Goal: Transaction & Acquisition: Purchase product/service

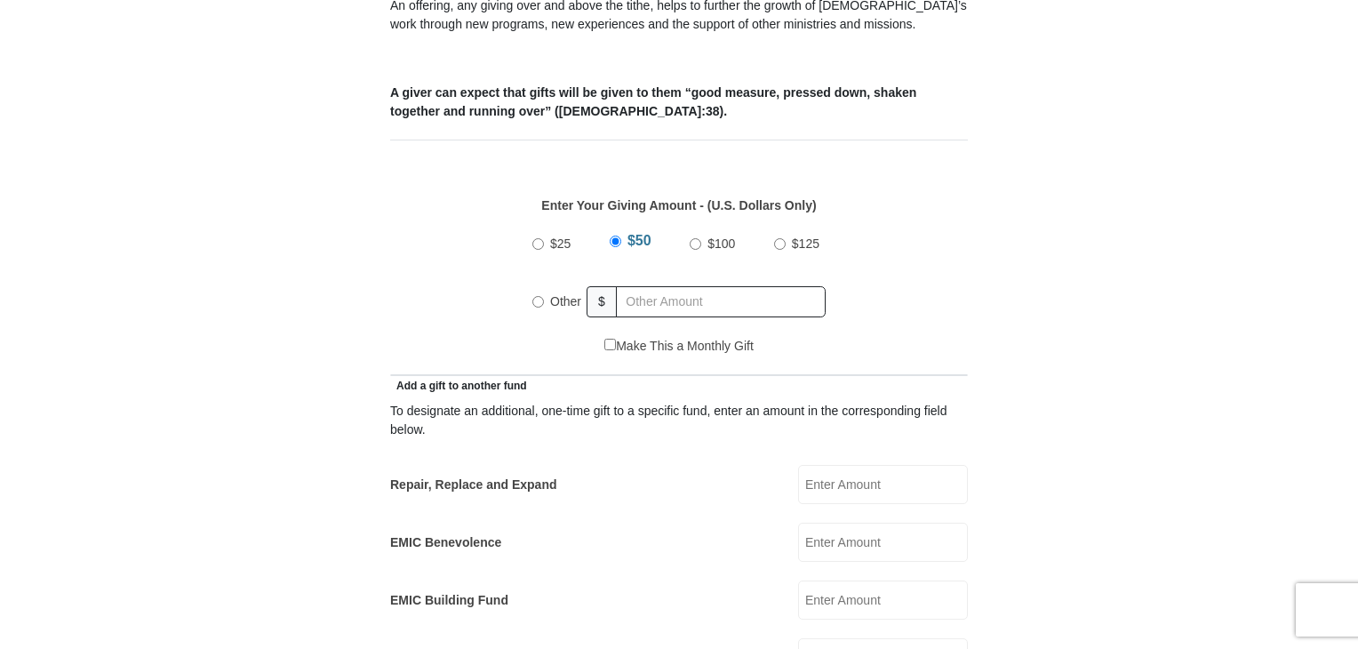
scroll to position [674, 0]
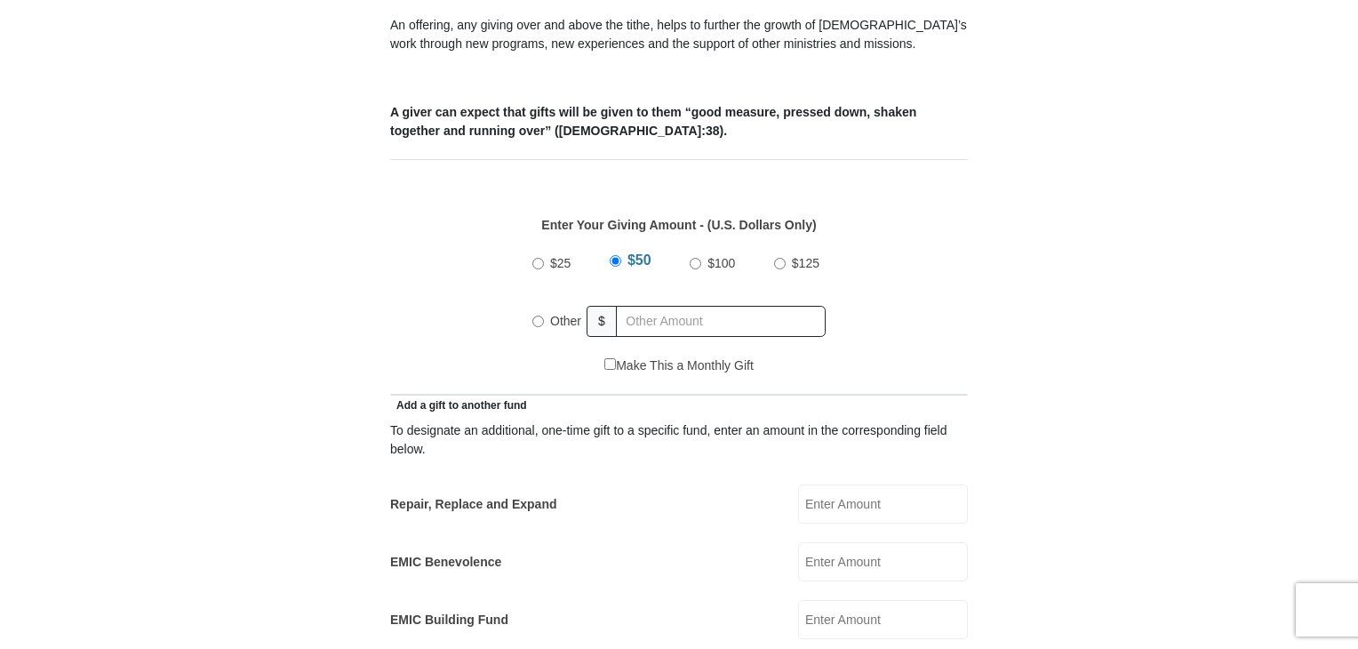
click at [695, 258] on input "$100" at bounding box center [696, 264] width 12 height 12
radio input "true"
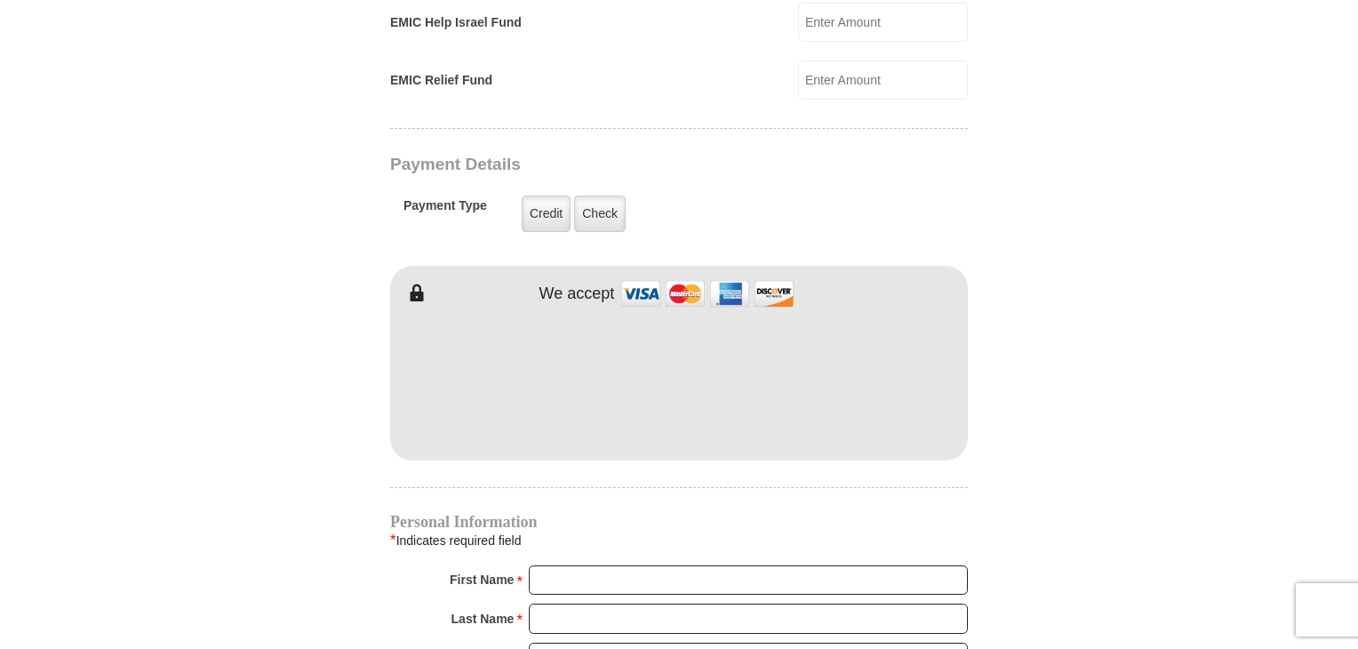
scroll to position [1329, 0]
click at [686, 82] on div "EMIC Tithes and Offerings The Bible teaches us the foundation for giving: the t…" at bounding box center [679, 255] width 578 height 2170
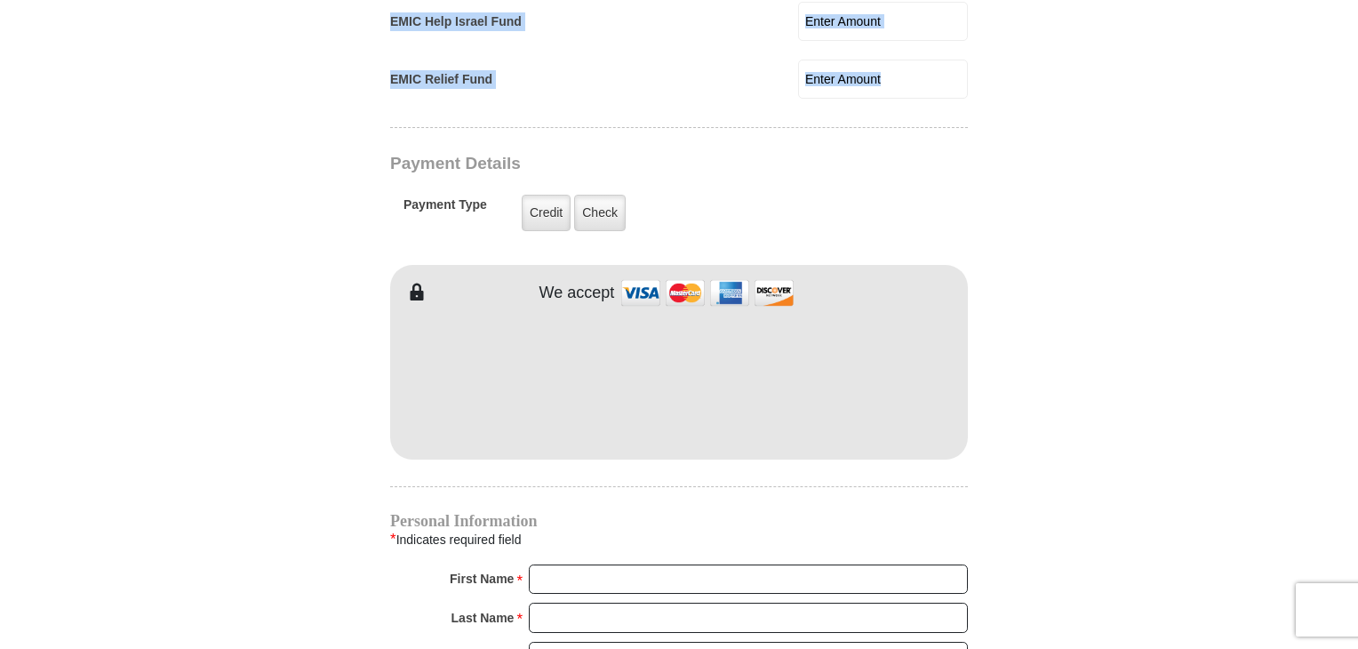
drag, startPoint x: 7, startPoint y: 39, endPoint x: 146, endPoint y: 98, distance: 150.5
click at [70, 98] on body "Eagle Mountain International Church Online Giving Because of gifts like yours, …" at bounding box center [679, 283] width 1358 height 3225
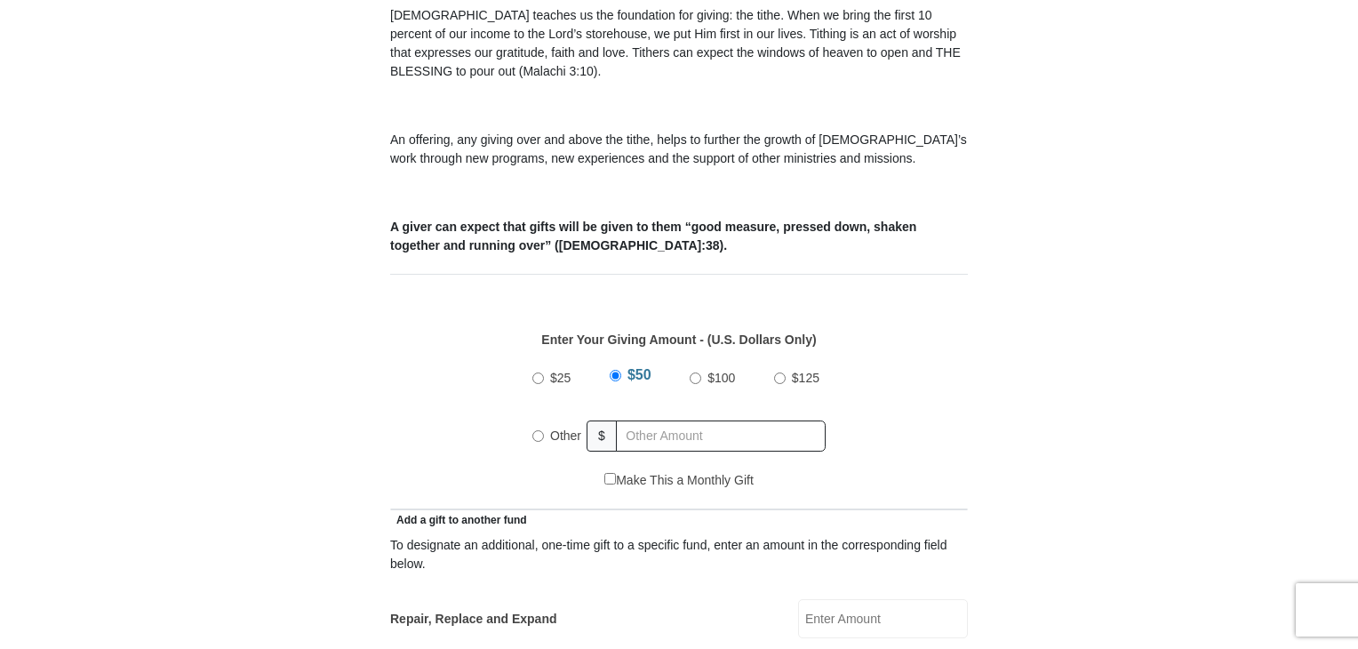
scroll to position [560, 0]
click at [698, 371] on input "$100" at bounding box center [696, 377] width 12 height 12
radio input "true"
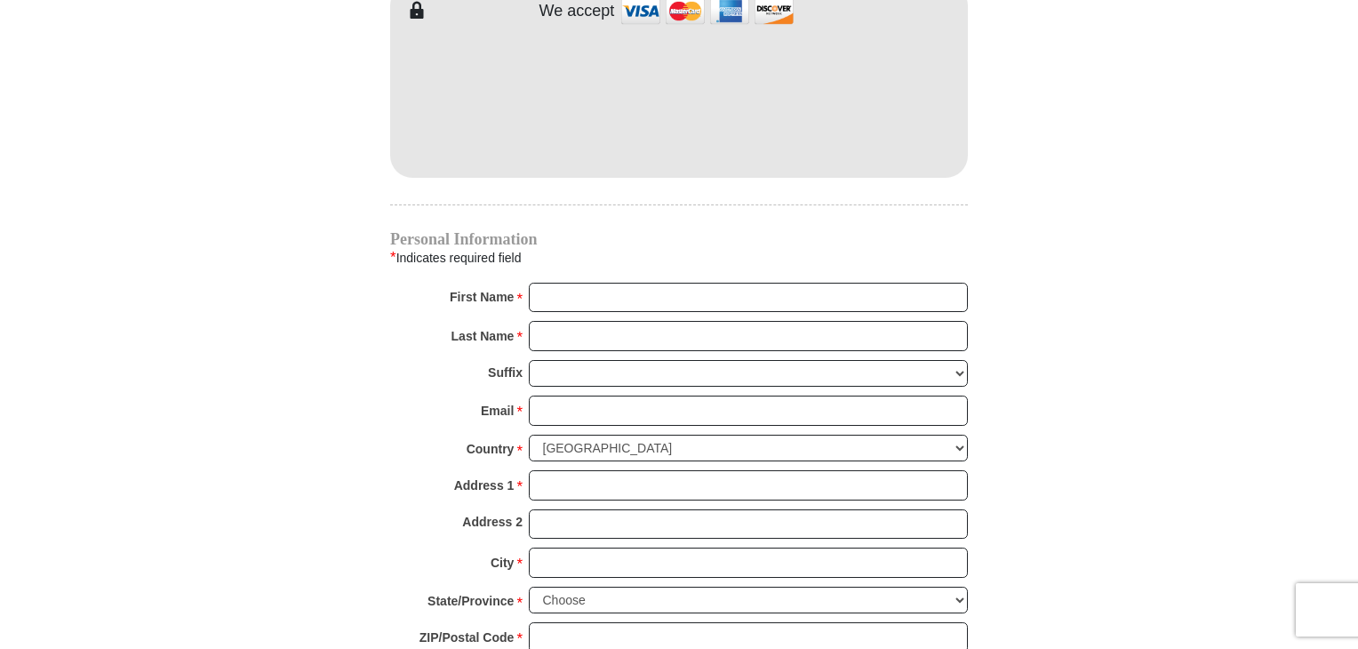
scroll to position [1617, 0]
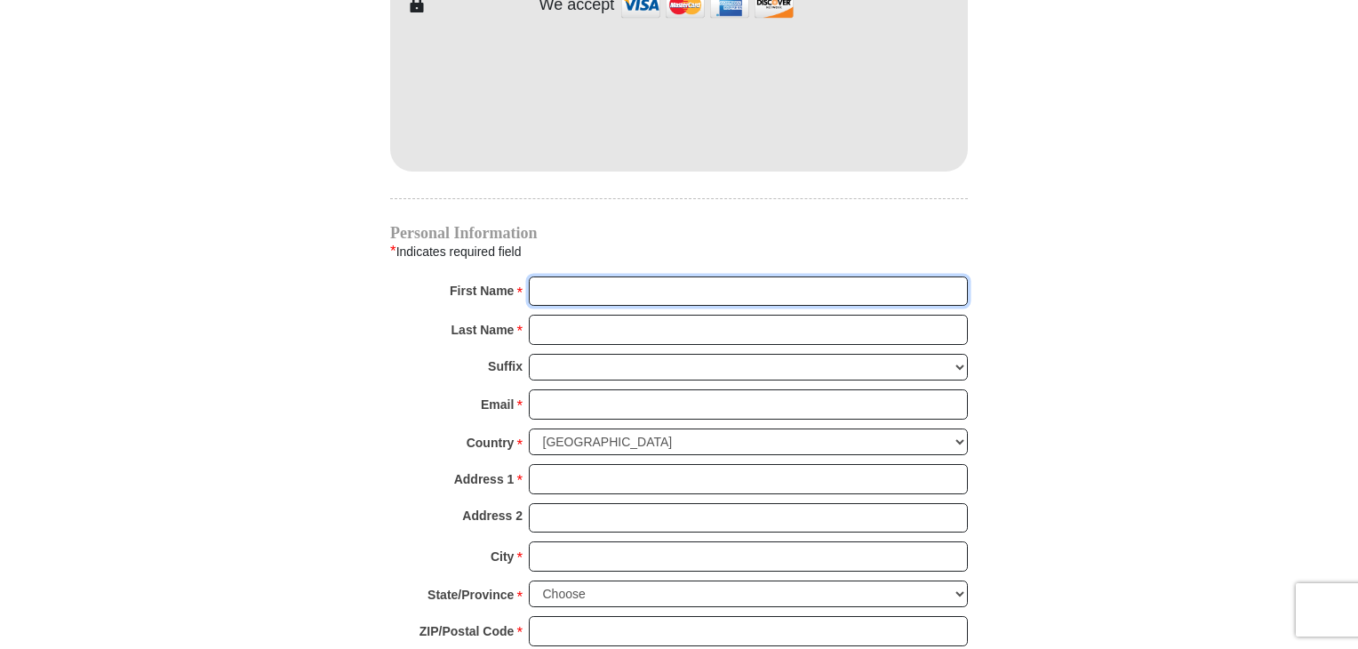
click at [585, 276] on input "First Name *" at bounding box center [748, 291] width 439 height 30
type input "[PERSON_NAME] & [PERSON_NAME]"
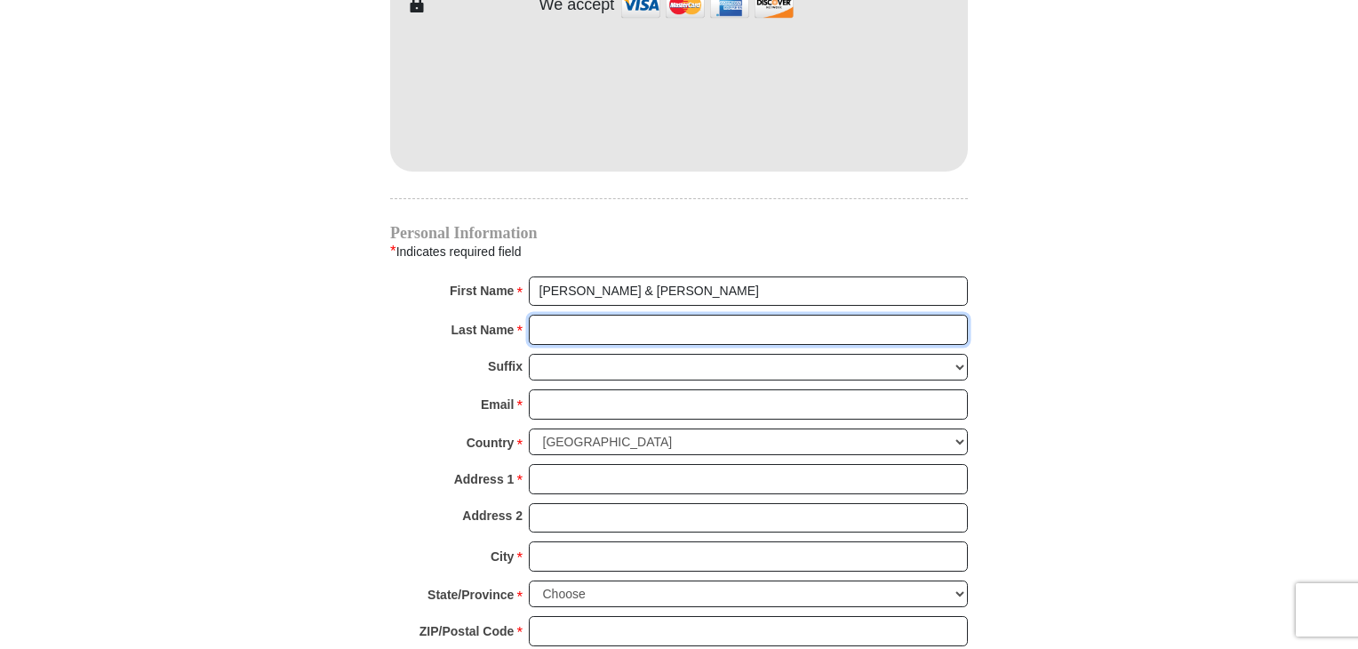
click at [640, 315] on input "Last Name *" at bounding box center [748, 330] width 439 height 30
type input "[PERSON_NAME]"
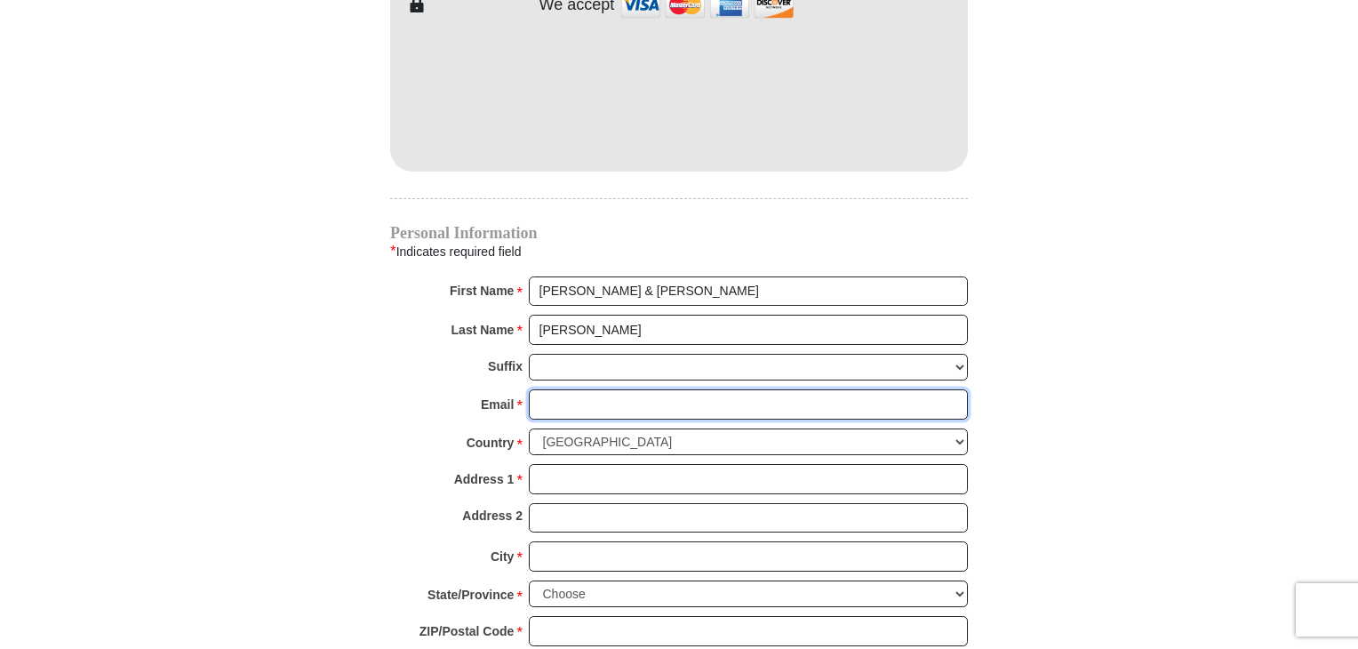
click at [634, 389] on input "Email *" at bounding box center [748, 404] width 439 height 30
type input "[EMAIL_ADDRESS][DOMAIN_NAME]"
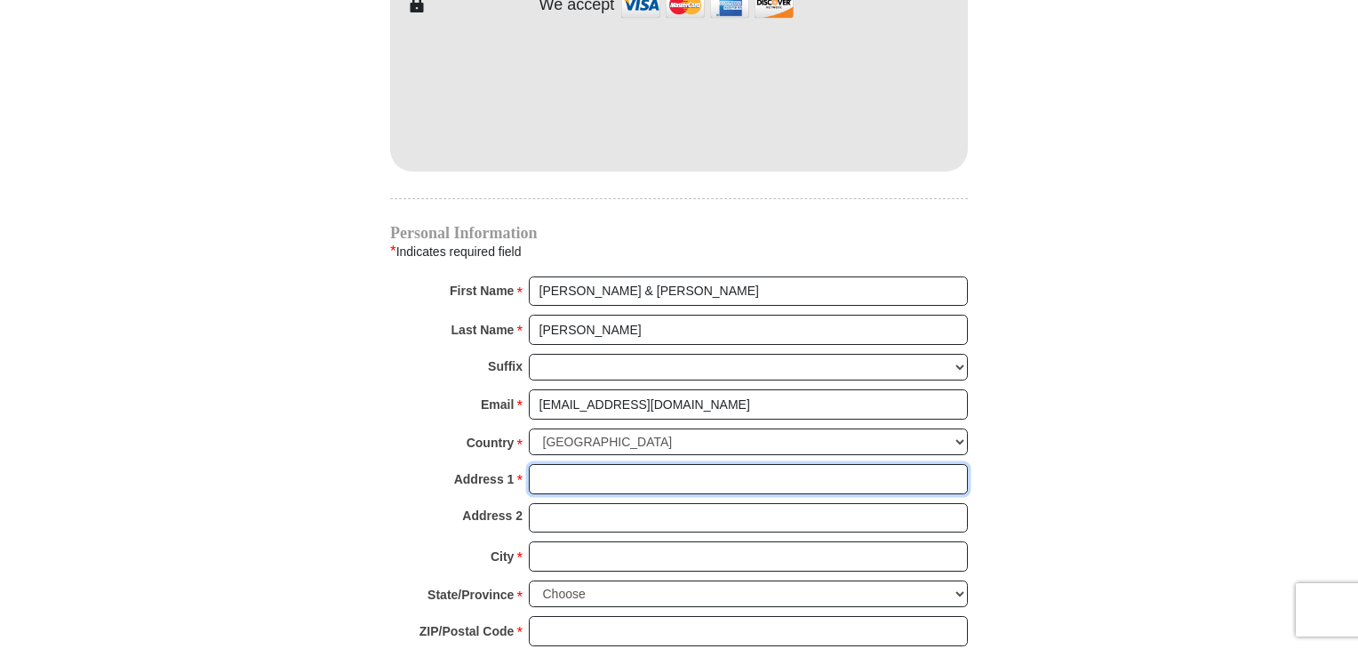
click at [612, 464] on input "Address 1 *" at bounding box center [748, 479] width 439 height 30
type input "[STREET_ADDRESS]"
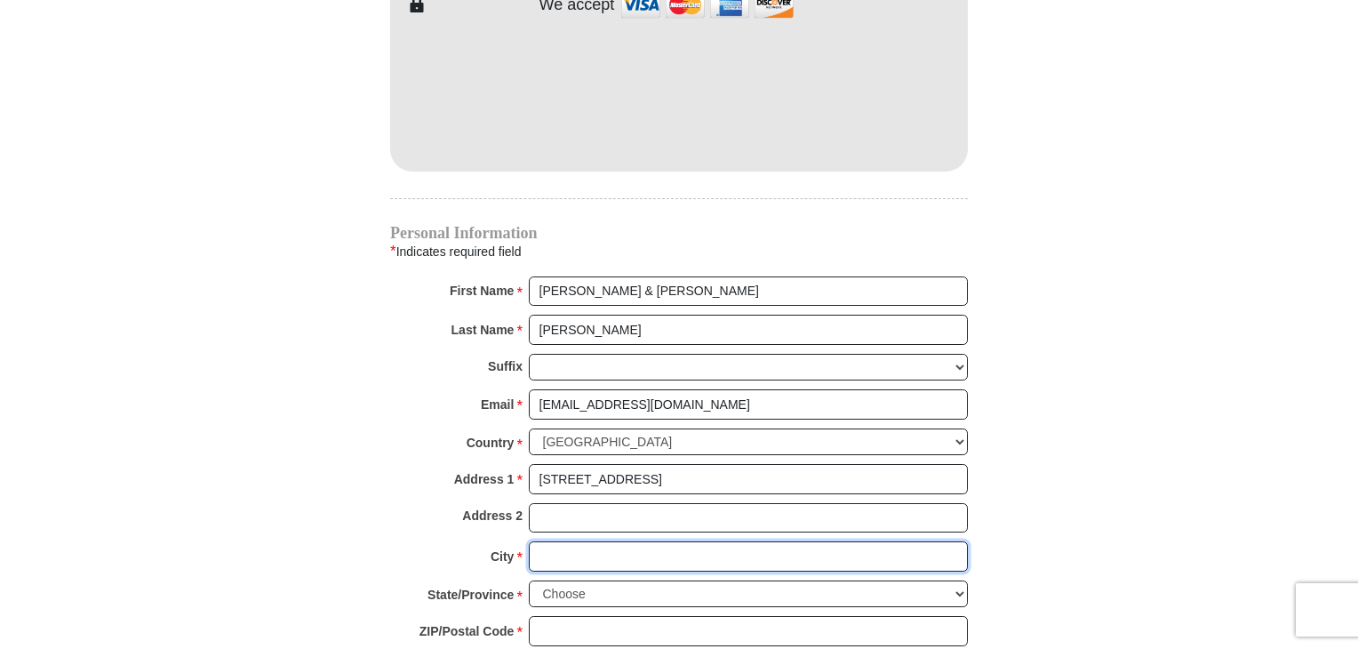
type input "[PERSON_NAME]"
select select "OK"
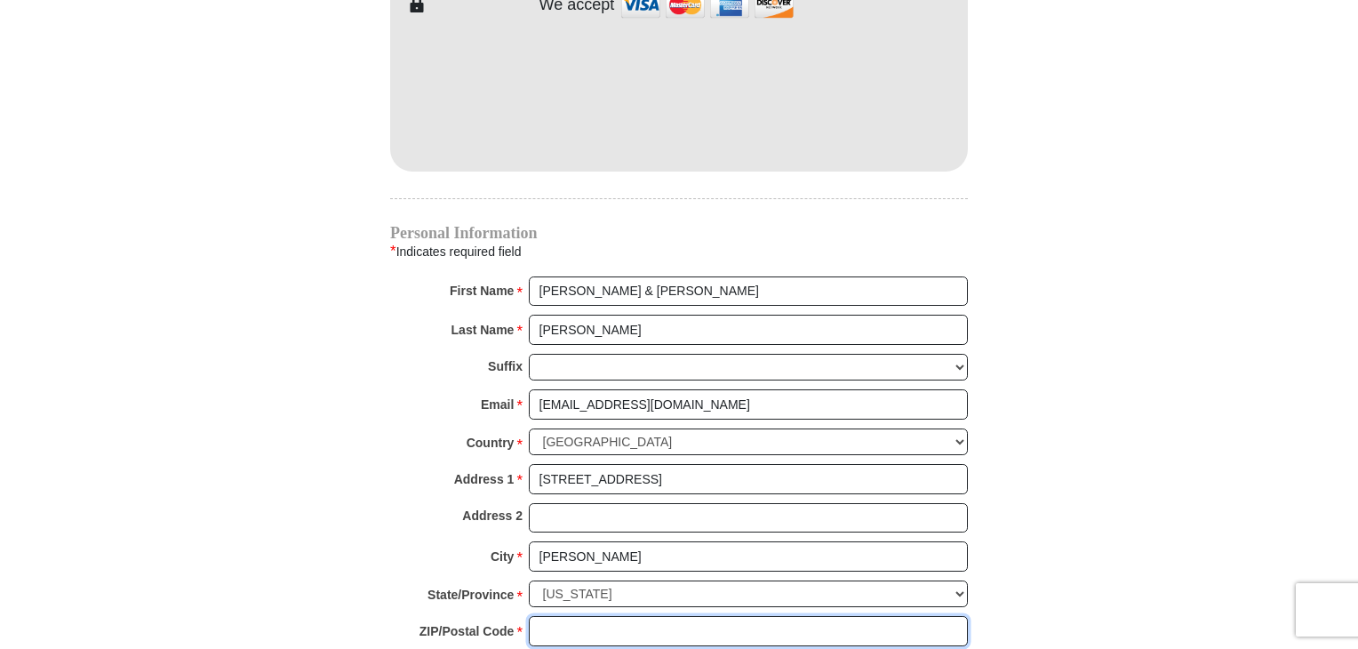
type input "74008"
type input "4693010147"
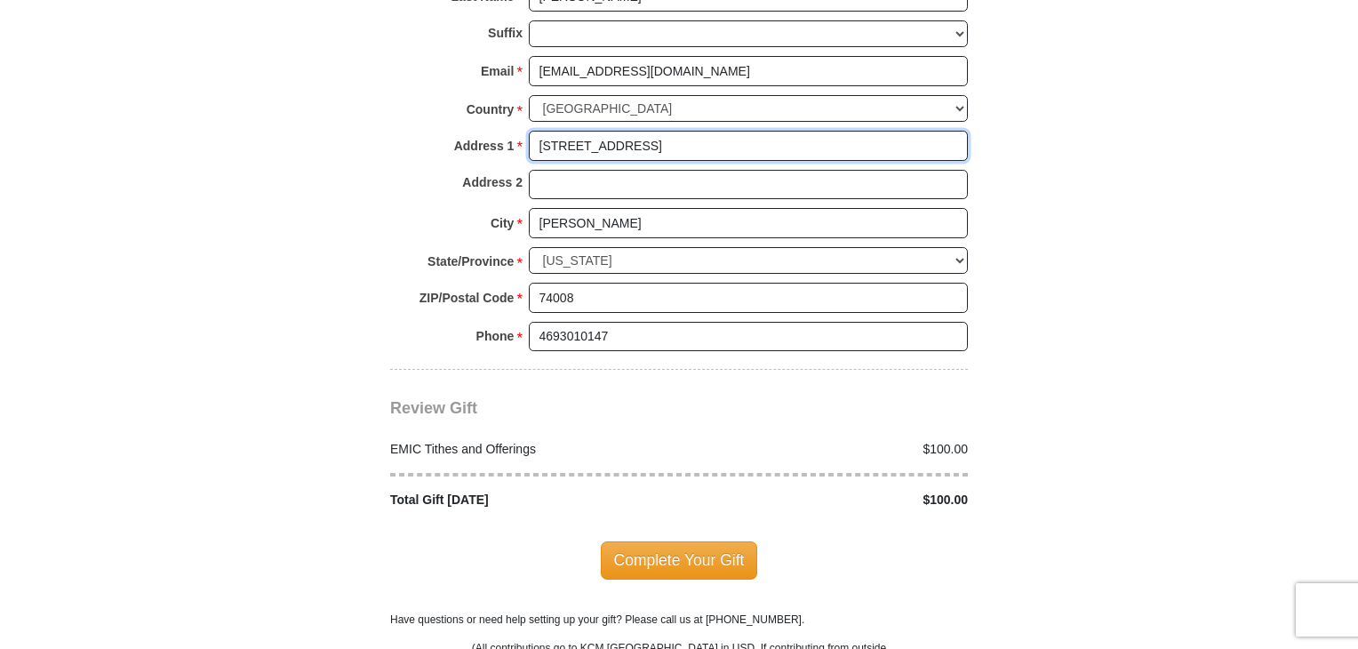
scroll to position [1954, 0]
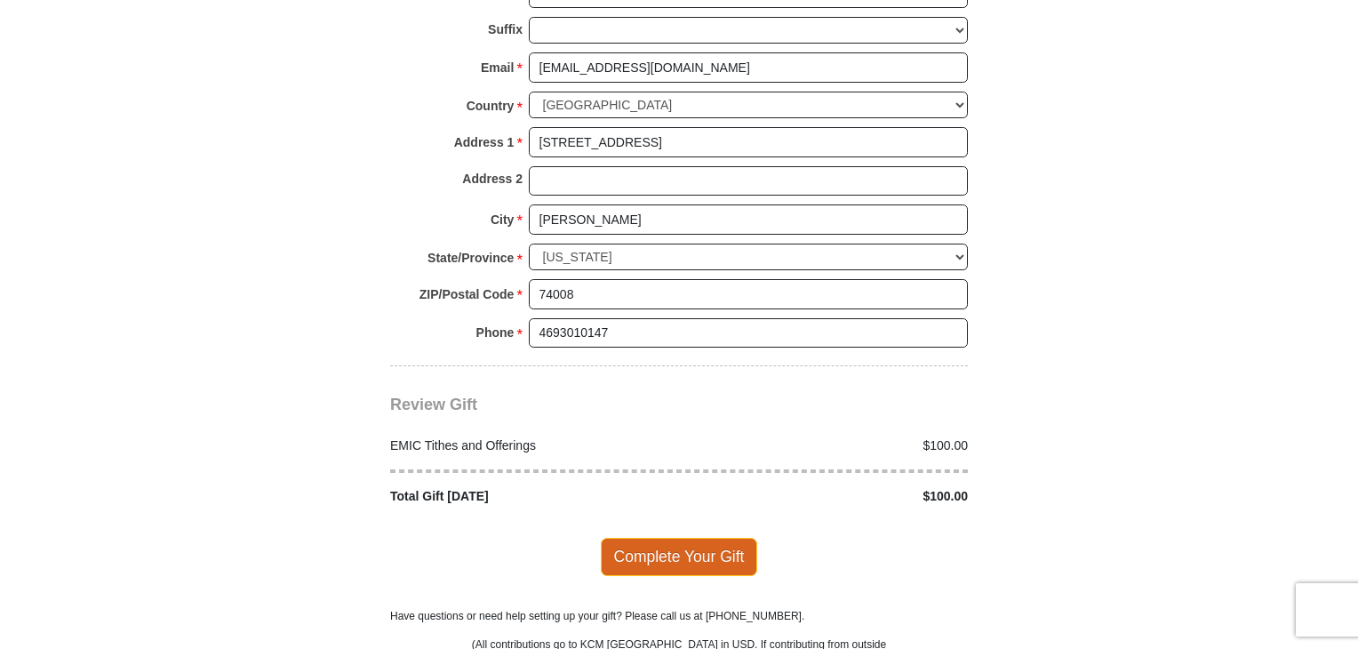
click at [686, 538] on span "Complete Your Gift" at bounding box center [679, 556] width 157 height 37
